Goal: Transaction & Acquisition: Download file/media

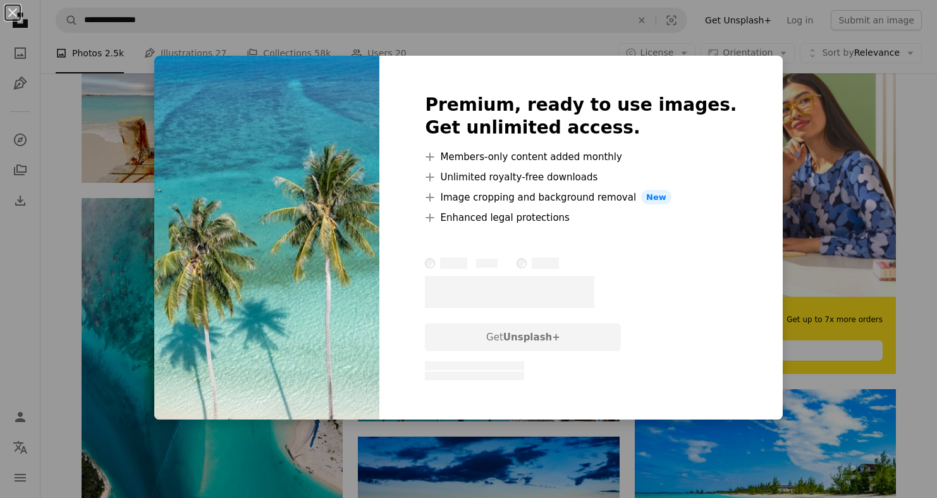
scroll to position [273, 0]
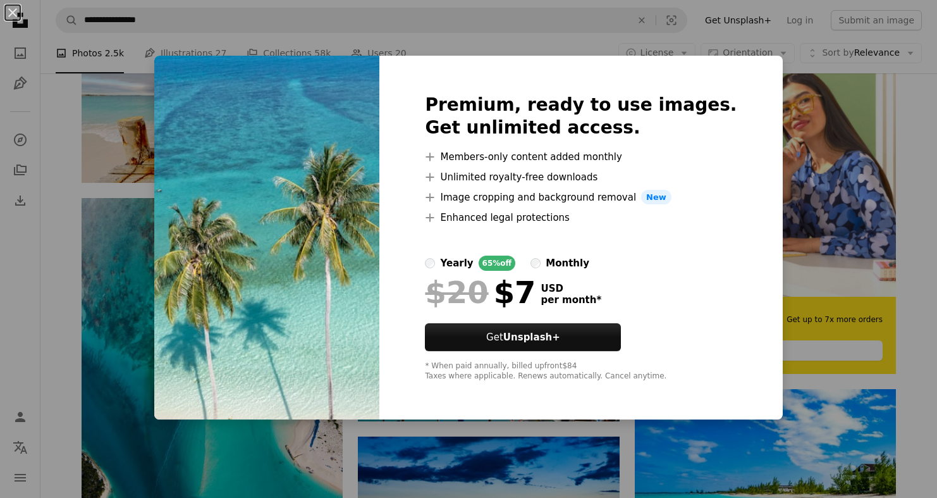
click at [758, 132] on div "An X shape Premium, ready to use images. Get unlimited access. A plus sign Memb…" at bounding box center [468, 249] width 937 height 498
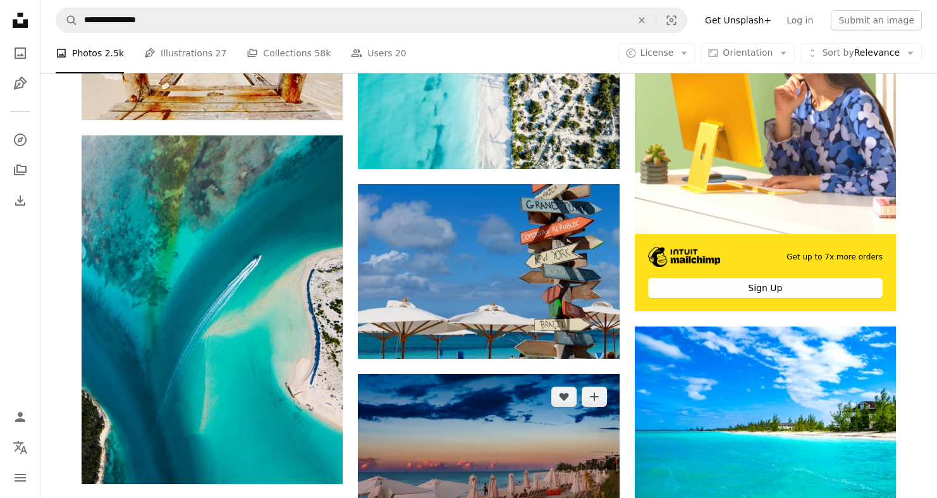
scroll to position [345, 0]
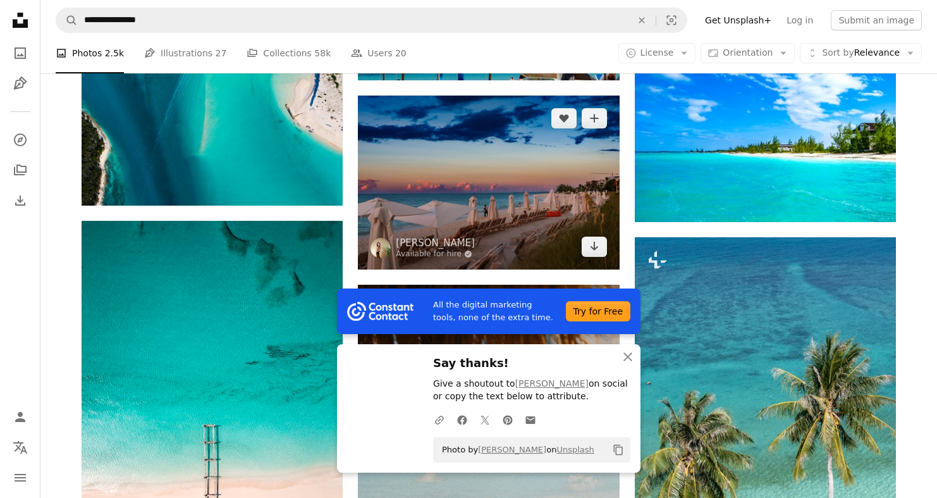
scroll to position [620, 0]
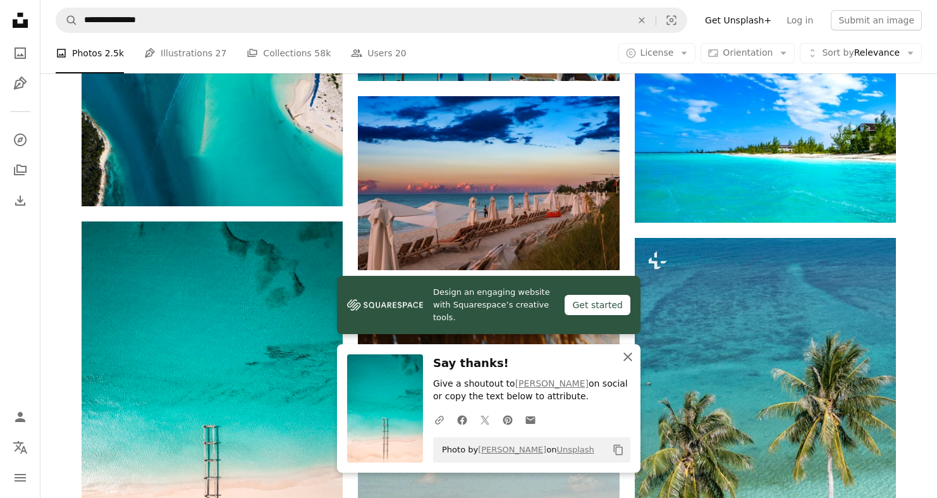
click at [634, 357] on icon "An X shape" at bounding box center [627, 356] width 15 height 15
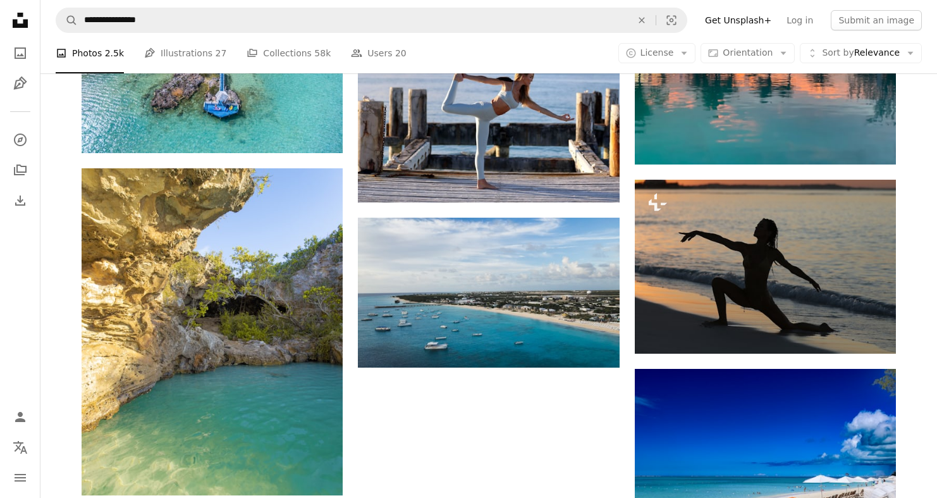
scroll to position [1624, 0]
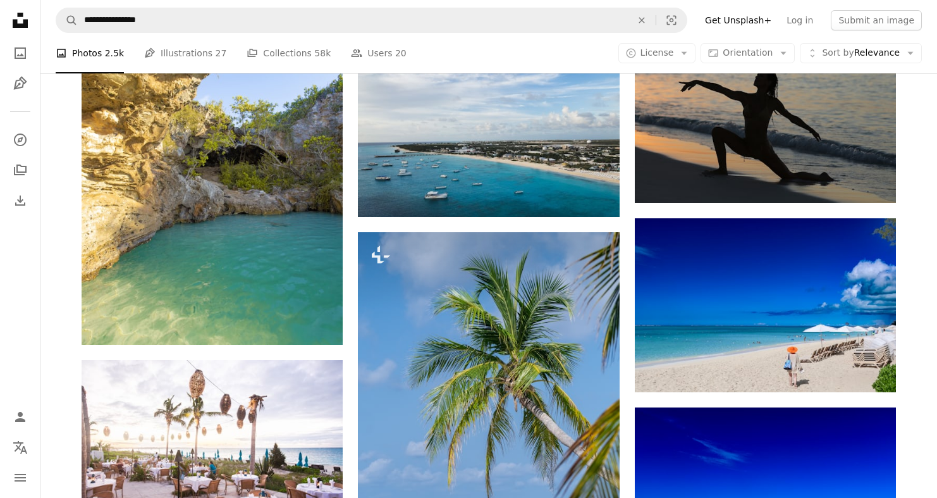
scroll to position [1597, 0]
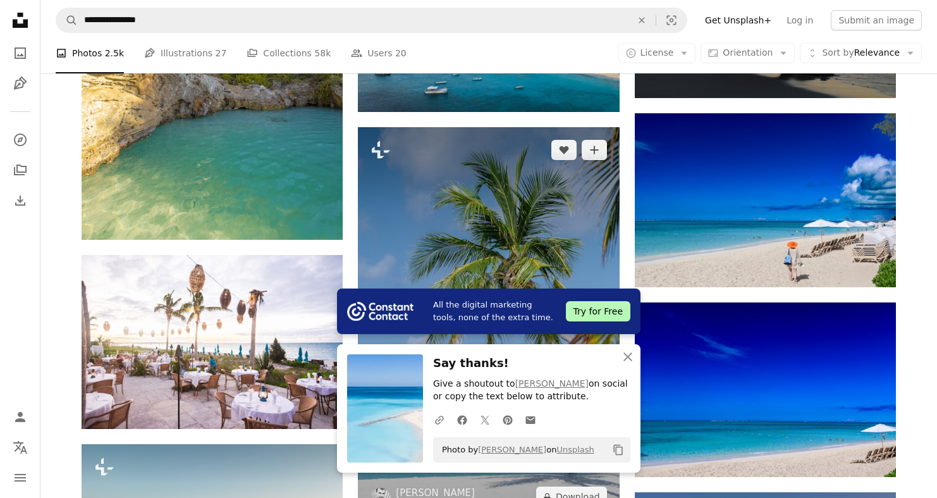
scroll to position [1794, 0]
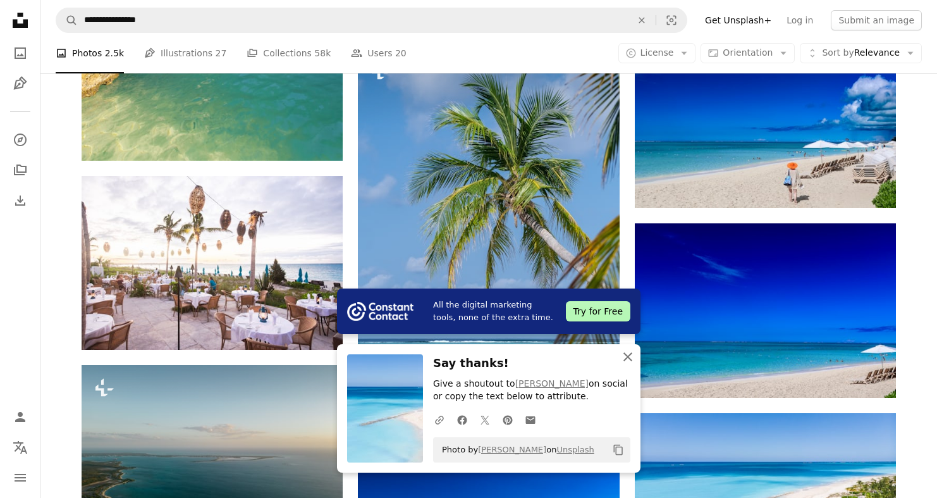
click at [622, 362] on icon "An X shape" at bounding box center [627, 356] width 15 height 15
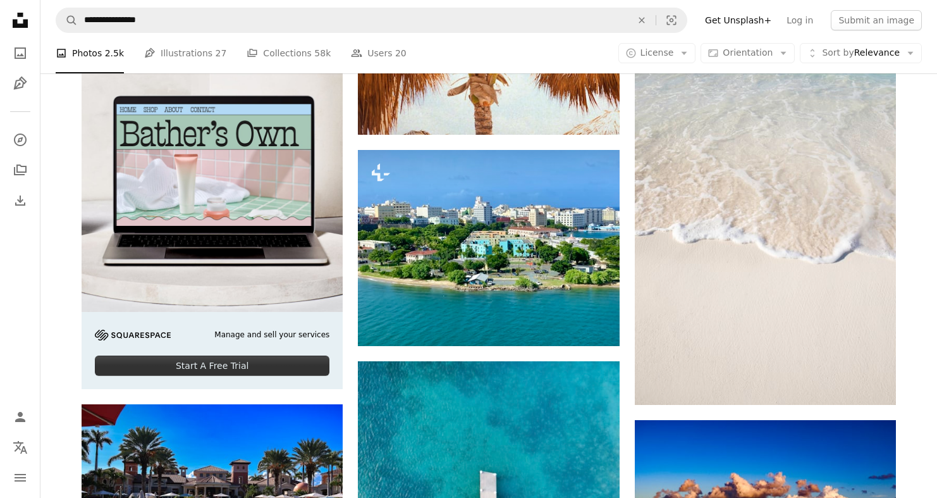
scroll to position [2674, 0]
